Goal: Use online tool/utility: Utilize a website feature to perform a specific function

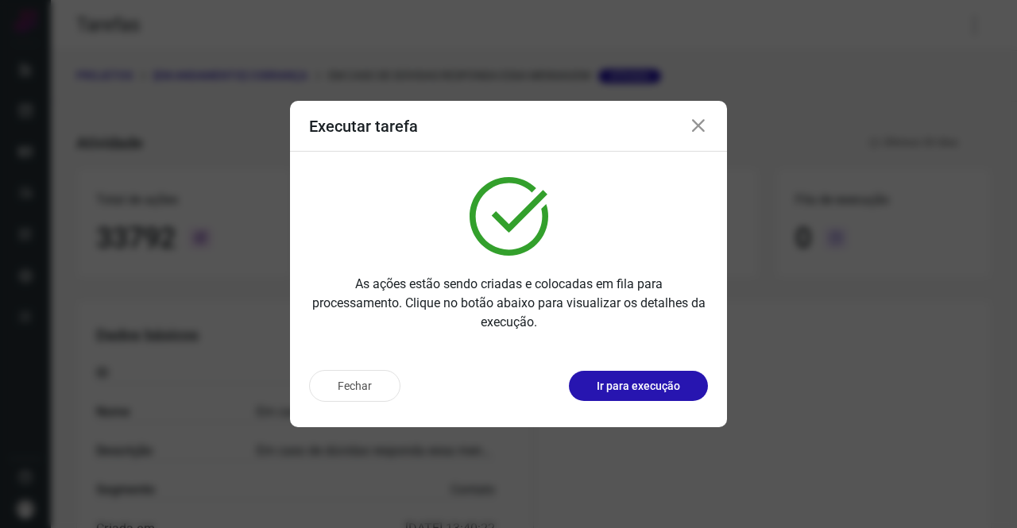
scroll to position [289, 0]
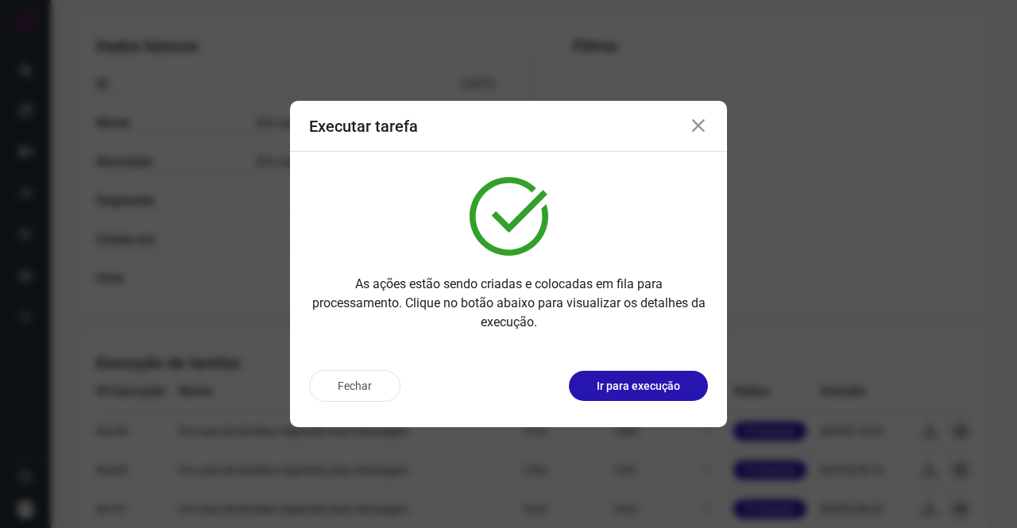
click at [698, 127] on icon at bounding box center [698, 126] width 19 height 19
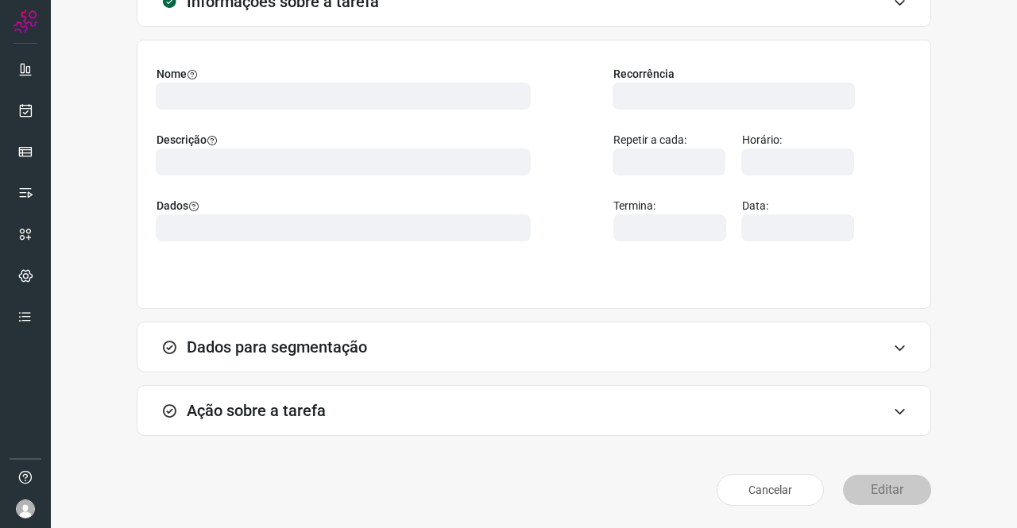
scroll to position [91, 0]
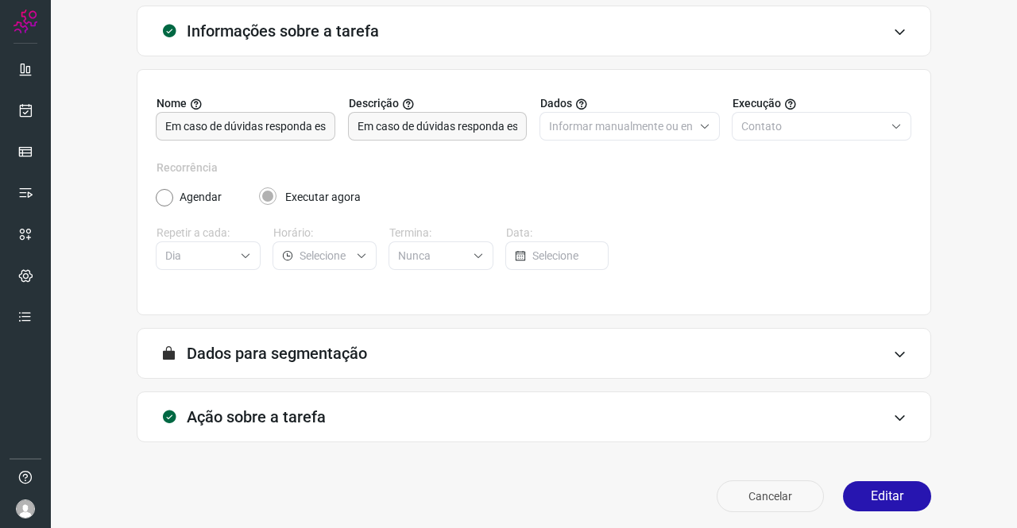
scroll to position [91, 0]
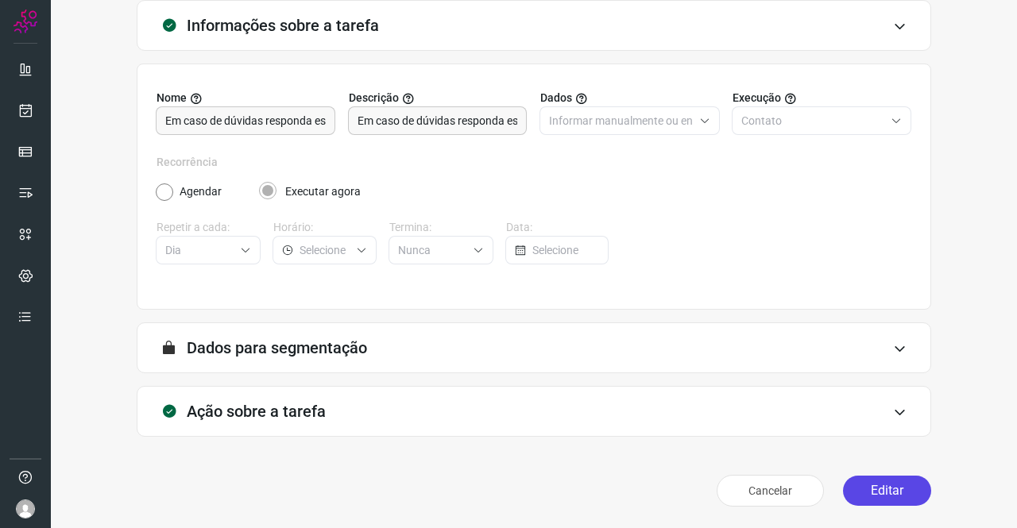
click at [849, 486] on button "Editar" at bounding box center [887, 491] width 88 height 30
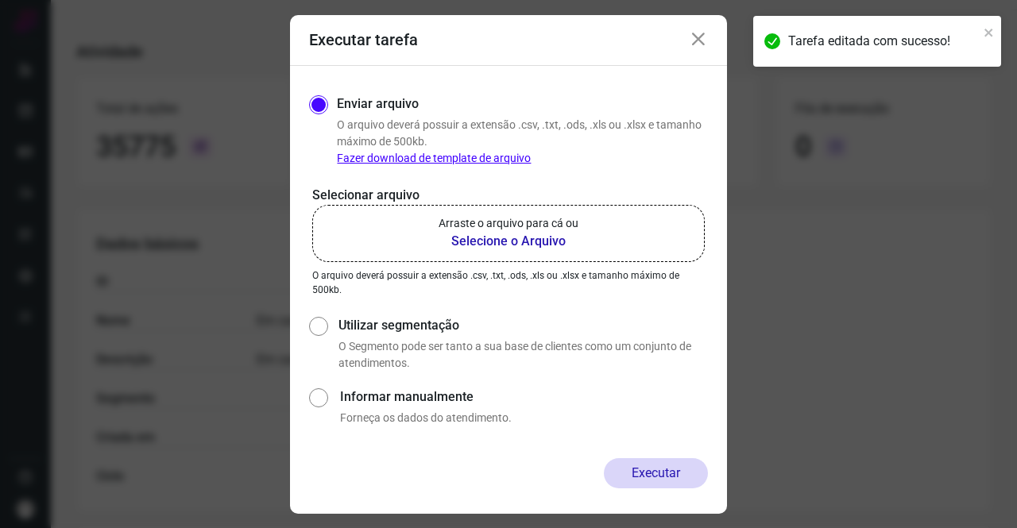
click at [537, 224] on p "Arraste o arquivo para cá ou" at bounding box center [509, 223] width 140 height 17
click at [0, 0] on input "Arraste o arquivo para cá ou Selecione o Arquivo" at bounding box center [0, 0] width 0 height 0
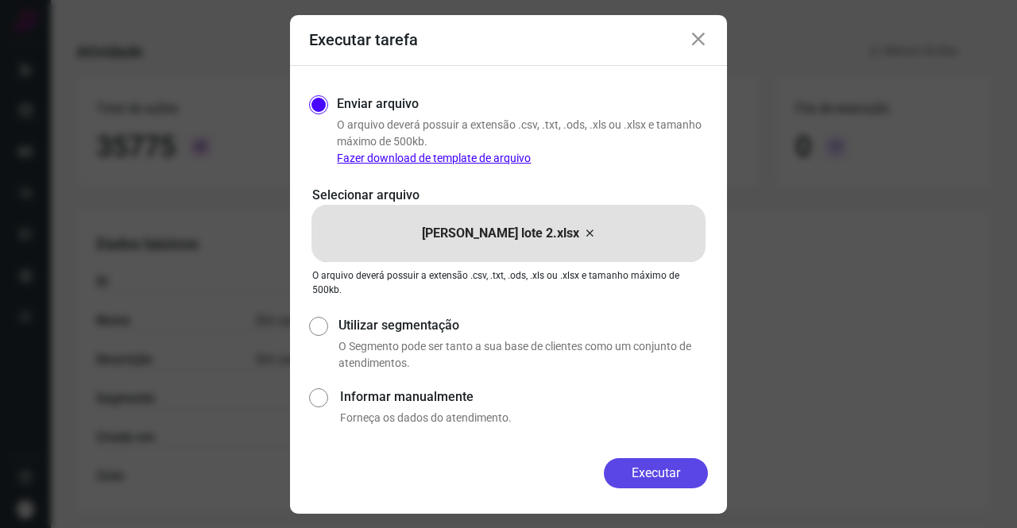
click at [652, 471] on button "Executar" at bounding box center [656, 474] width 104 height 30
